Goal: Use online tool/utility: Utilize a website feature to perform a specific function

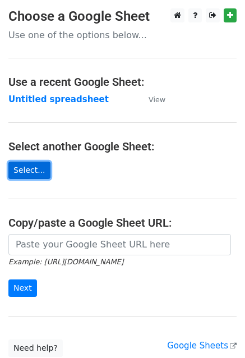
click at [34, 167] on link "Select..." at bounding box center [29, 169] width 42 height 17
